Goal: Check status: Check status

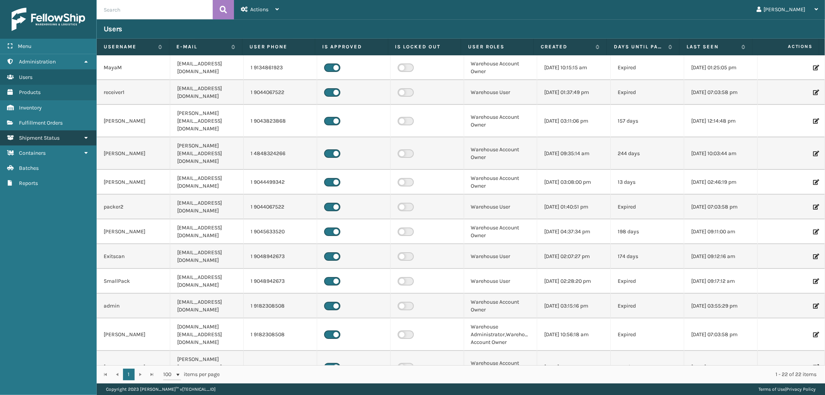
click at [44, 135] on span "Shipment Status" at bounding box center [39, 138] width 41 height 7
click at [40, 150] on span "Fulfillment Shipments" at bounding box center [46, 153] width 54 height 7
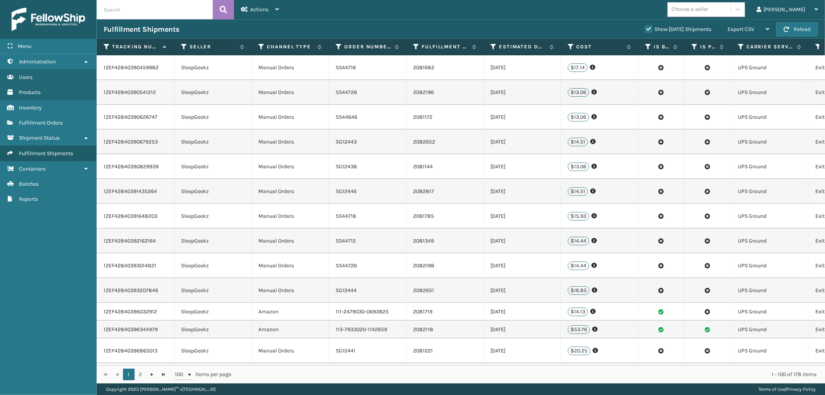
click at [157, 10] on input "text" at bounding box center [155, 9] width 116 height 19
paste input "393042545067"
type input "393042545067"
click at [225, 5] on icon at bounding box center [223, 10] width 7 height 12
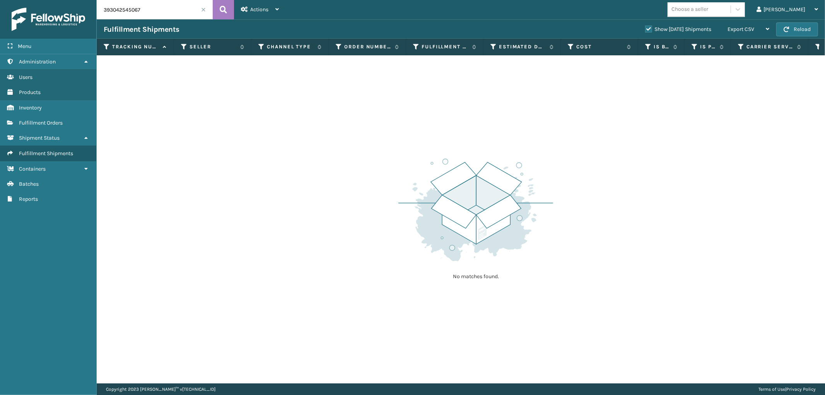
click at [645, 28] on label "Show [DATE] Shipments" at bounding box center [678, 29] width 66 height 7
click at [645, 28] on input "Show [DATE] Shipments" at bounding box center [645, 27] width 0 height 5
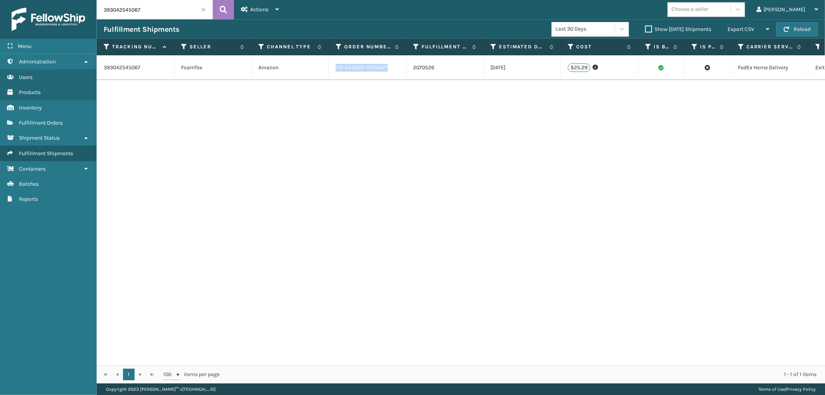
drag, startPoint x: 391, startPoint y: 72, endPoint x: 334, endPoint y: 77, distance: 57.0
click at [334, 77] on td "112-2433021-0723427" at bounding box center [367, 67] width 77 height 25
copy link "112-2433021-0723427"
click at [418, 71] on link "2070526" at bounding box center [423, 68] width 21 height 8
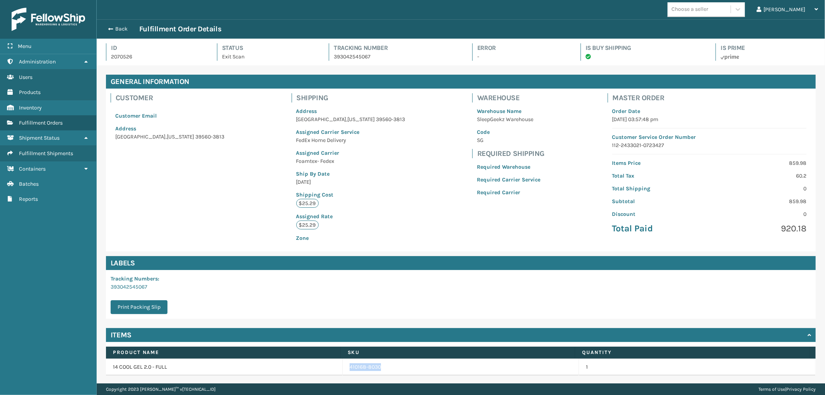
drag, startPoint x: 388, startPoint y: 367, endPoint x: 346, endPoint y: 371, distance: 41.6
click at [346, 371] on td "410168-8030" at bounding box center [461, 367] width 237 height 17
copy link "410168-8030"
click at [798, 14] on div "[PERSON_NAME]" at bounding box center [788, 9] width 62 height 19
click at [755, 29] on li "Log Out" at bounding box center [773, 30] width 104 height 21
